Goal: Information Seeking & Learning: Learn about a topic

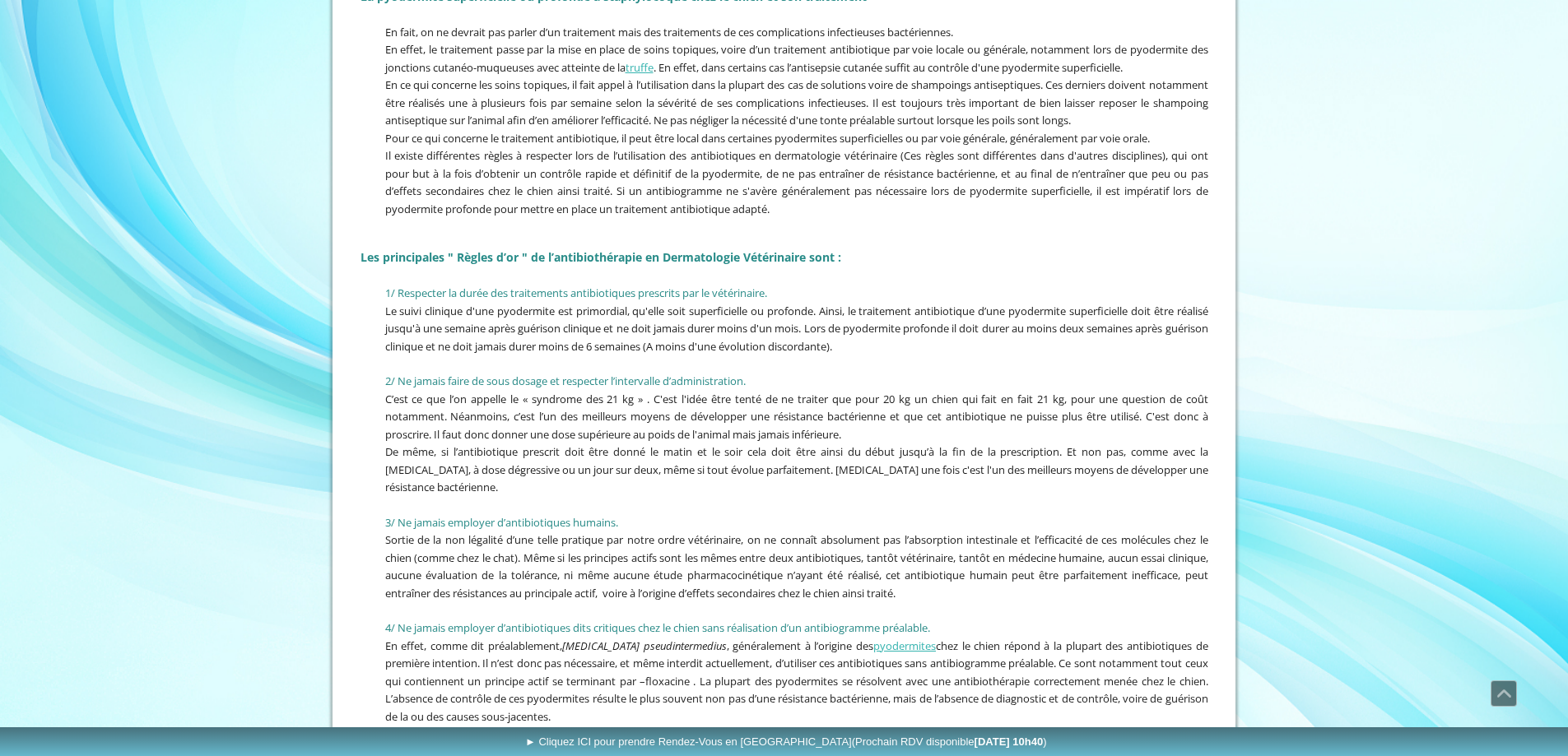
scroll to position [1810, 0]
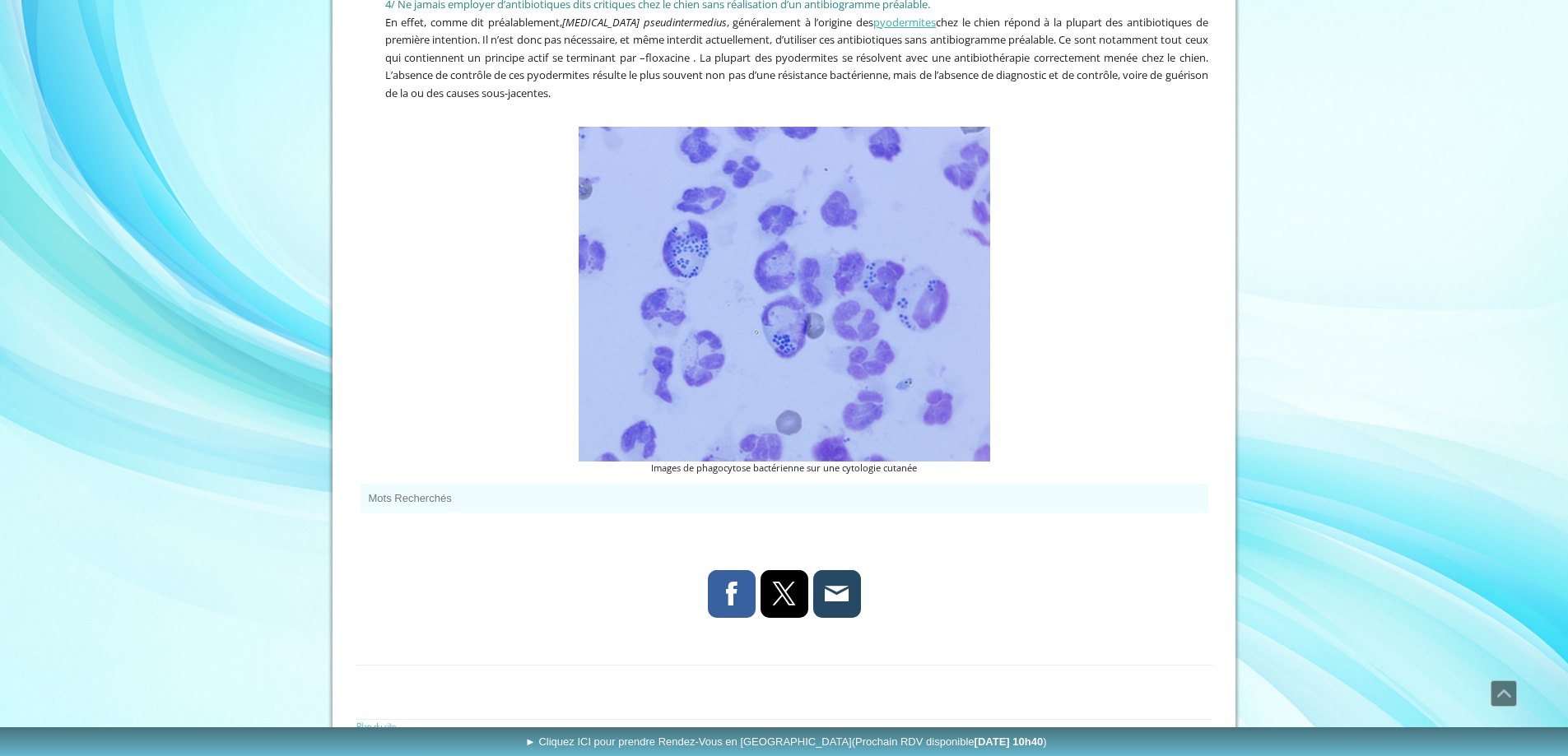
scroll to position [2455, 0]
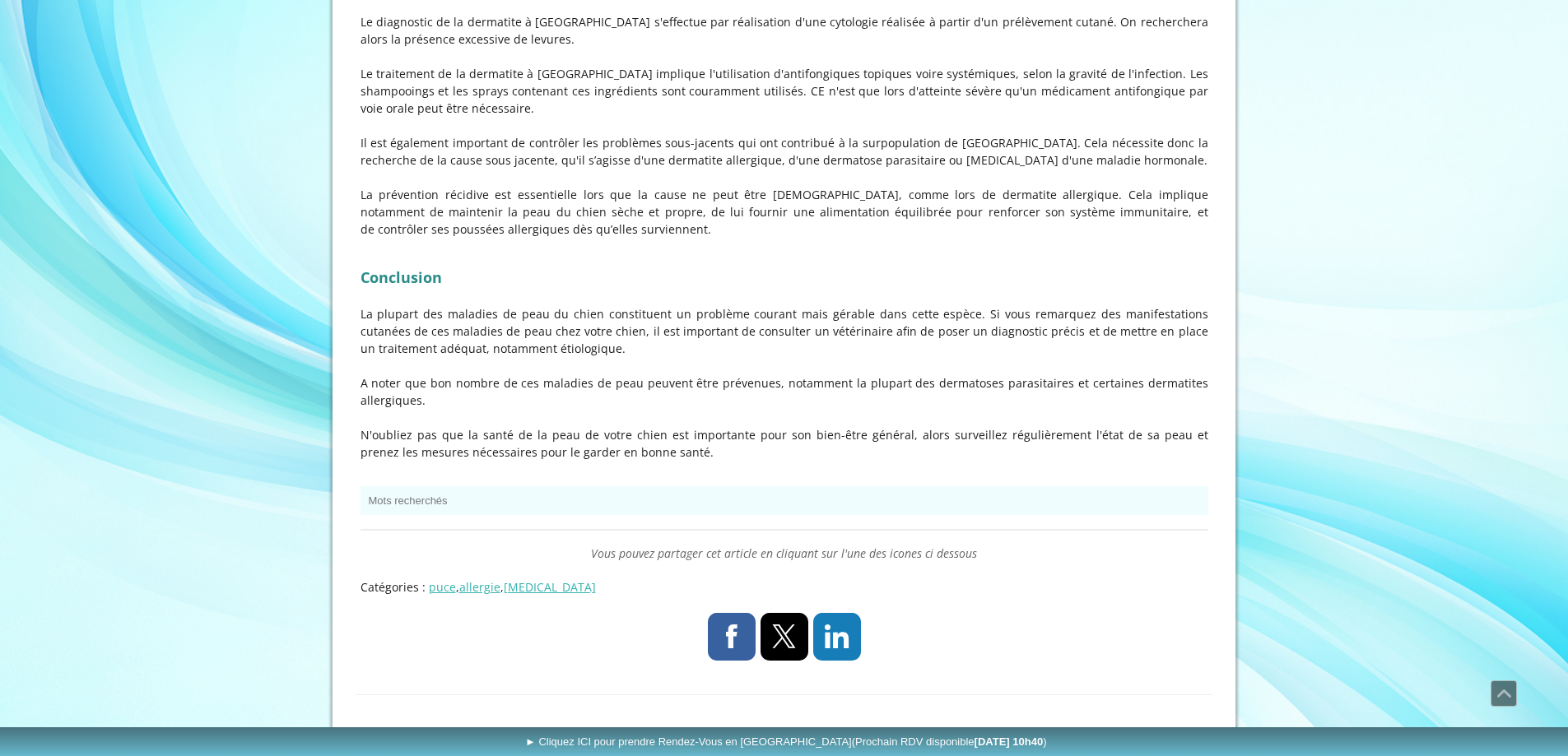
scroll to position [5673, 0]
